Goal: Information Seeking & Learning: Learn about a topic

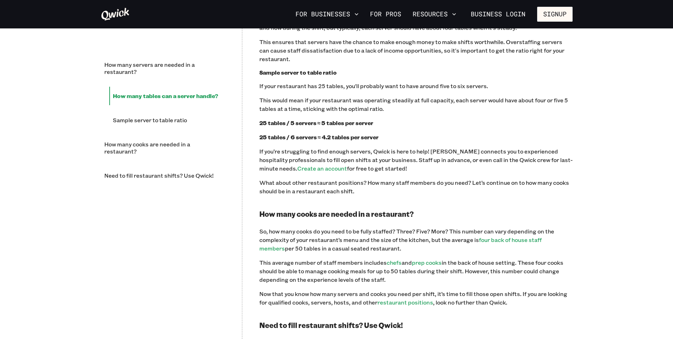
scroll to position [639, 0]
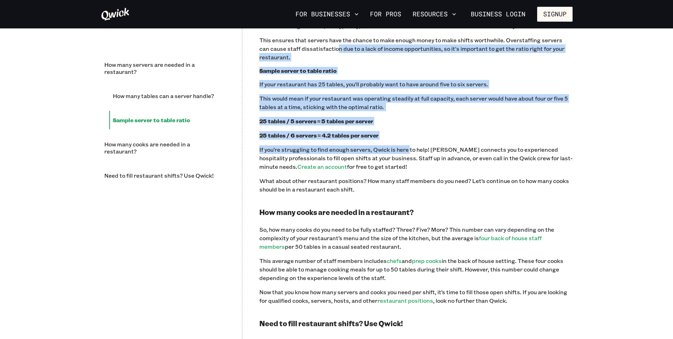
drag, startPoint x: 328, startPoint y: 50, endPoint x: 409, endPoint y: 146, distance: 126.0
click at [409, 146] on div "If runners are scrambling to get meals out to customers and servers are overloa…" at bounding box center [416, 121] width 313 height 561
click at [409, 146] on p "‍If you’re struggling to find enough servers, Qwick is here to help! Qwick conn…" at bounding box center [416, 158] width 313 height 26
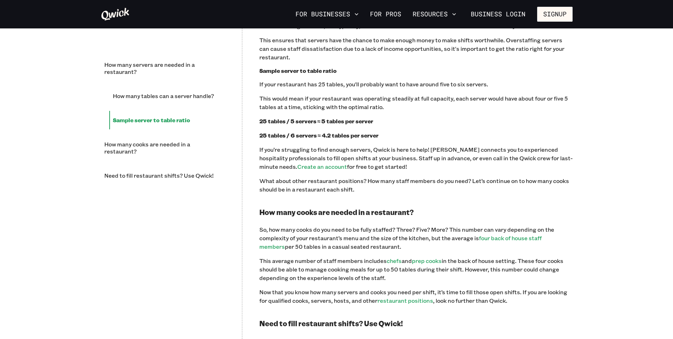
drag, startPoint x: 487, startPoint y: 165, endPoint x: 293, endPoint y: 109, distance: 202.5
click at [293, 109] on div "If runners are scrambling to get meals out to customers and servers are overloa…" at bounding box center [416, 121] width 313 height 561
click at [292, 109] on p "This would mean if your restaurant was operating steadily at full capacity, eac…" at bounding box center [416, 102] width 313 height 17
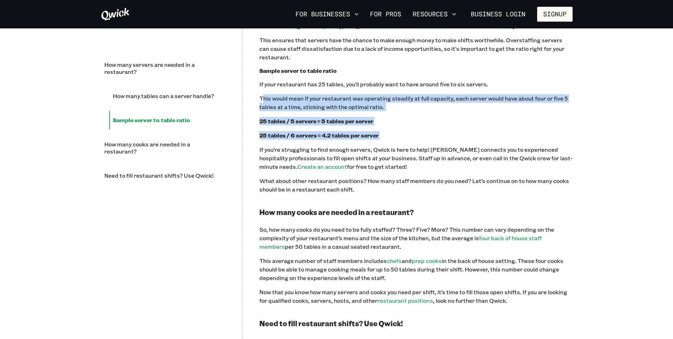
drag, startPoint x: 292, startPoint y: 109, endPoint x: 310, endPoint y: 132, distance: 29.4
click at [310, 132] on div "If runners are scrambling to get meals out to customers and servers are overloa…" at bounding box center [416, 121] width 313 height 561
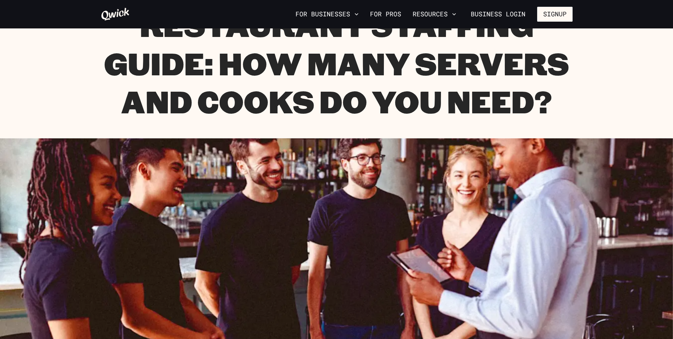
scroll to position [0, 0]
